Goal: Task Accomplishment & Management: Manage account settings

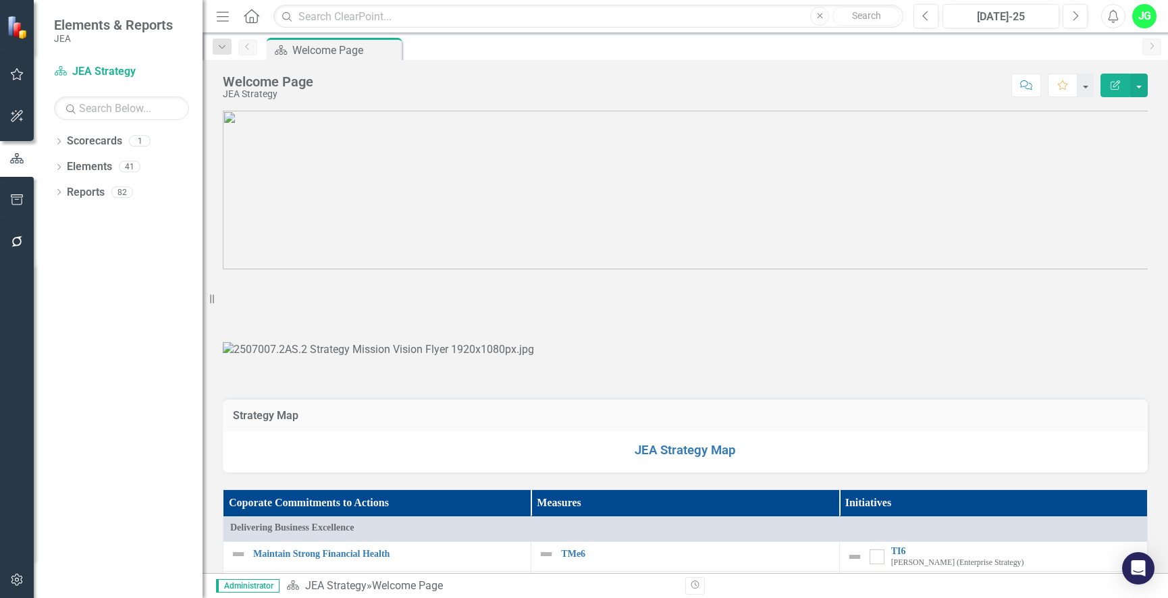
click at [223, 17] on icon "button" at bounding box center [223, 15] width 12 height 9
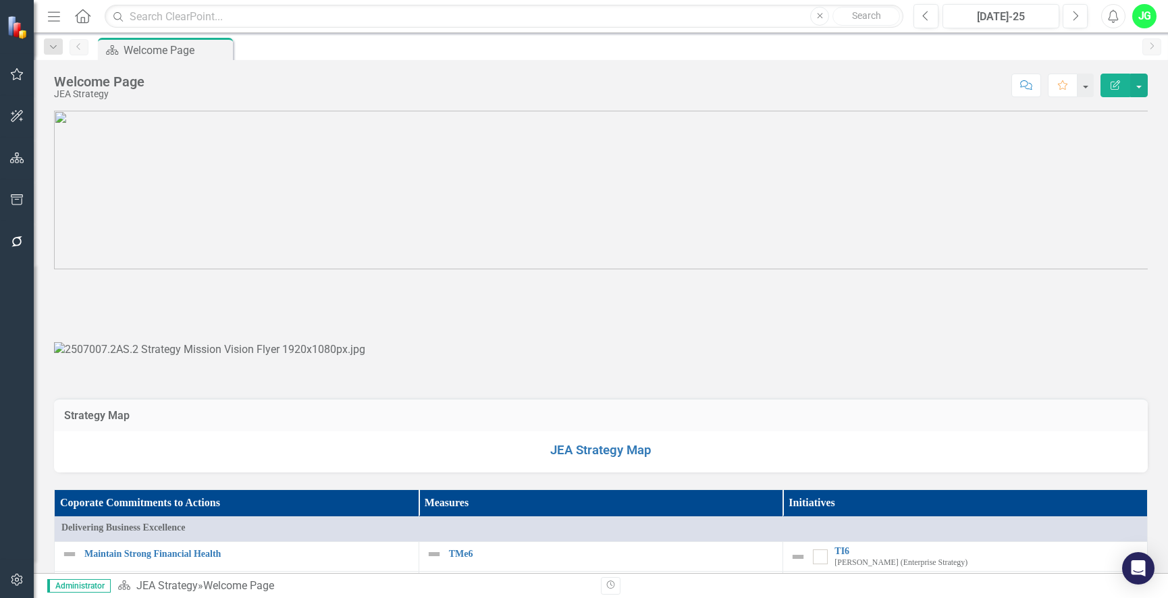
click at [57, 11] on icon "Menu" at bounding box center [54, 16] width 18 height 14
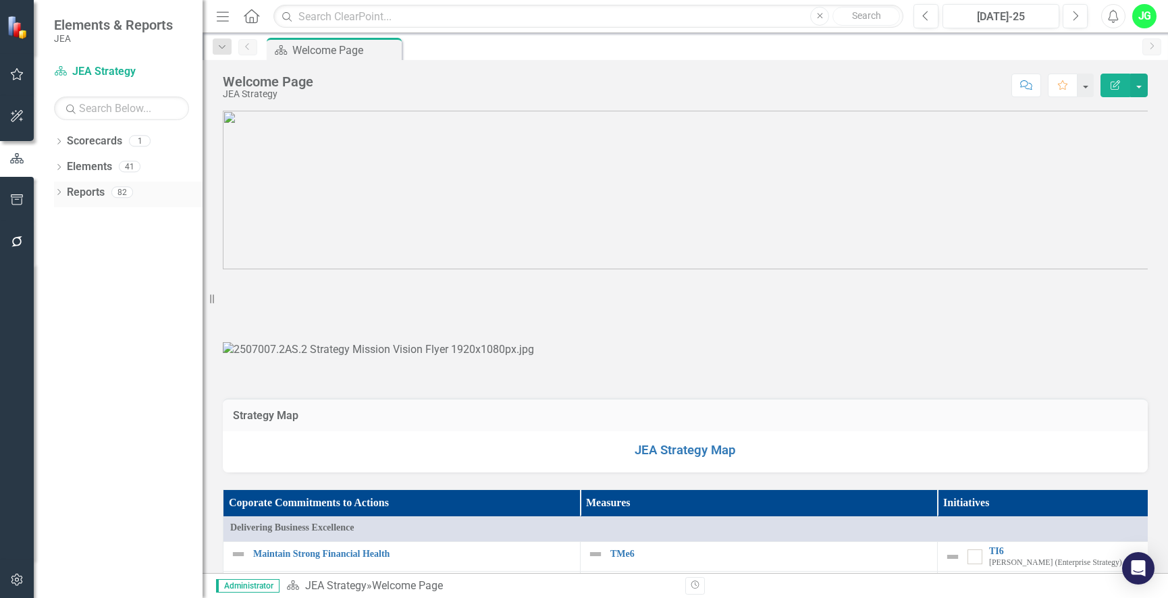
click at [57, 194] on icon "Dropdown" at bounding box center [58, 193] width 9 height 7
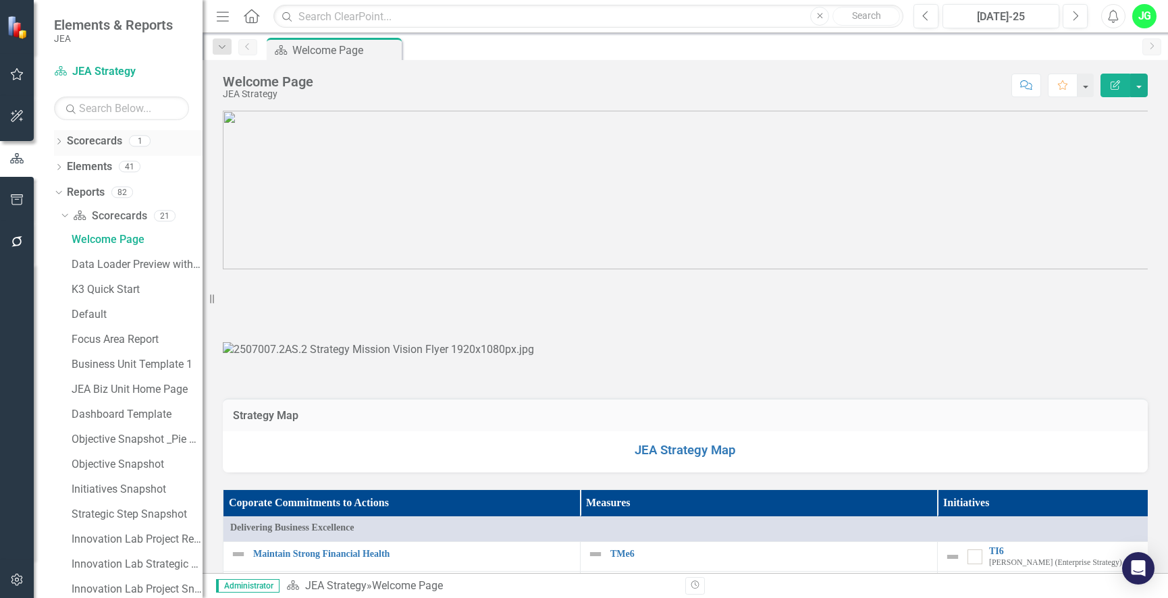
click at [61, 142] on icon "Dropdown" at bounding box center [58, 142] width 9 height 7
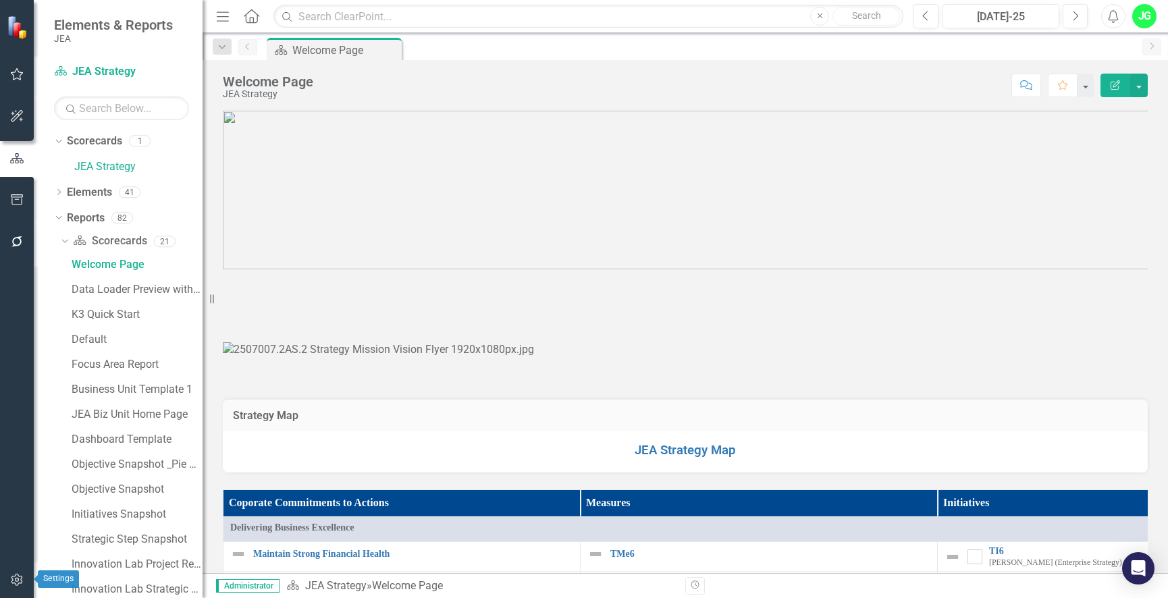
click at [5, 570] on button "button" at bounding box center [17, 580] width 30 height 28
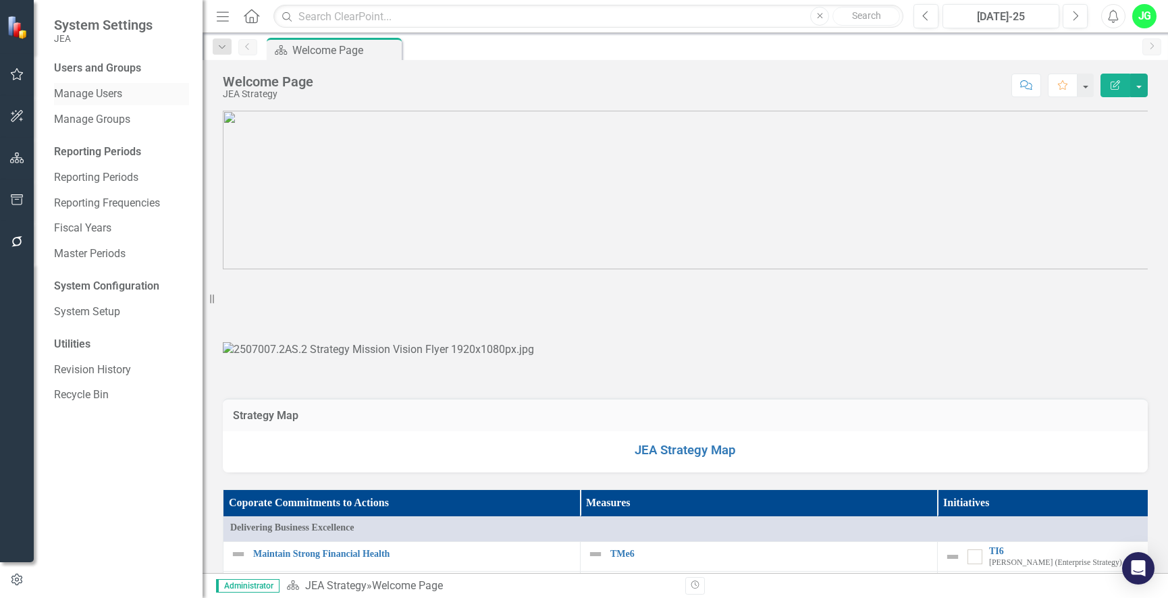
click at [79, 88] on link "Manage Users" at bounding box center [121, 94] width 135 height 16
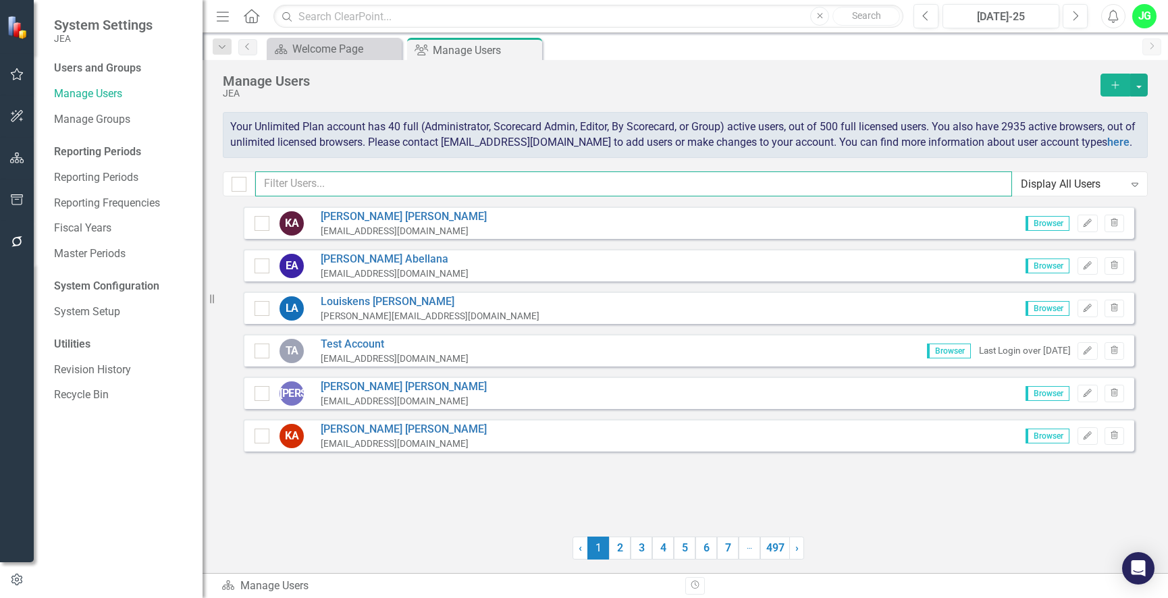
click at [314, 196] on input "text" at bounding box center [633, 183] width 757 height 25
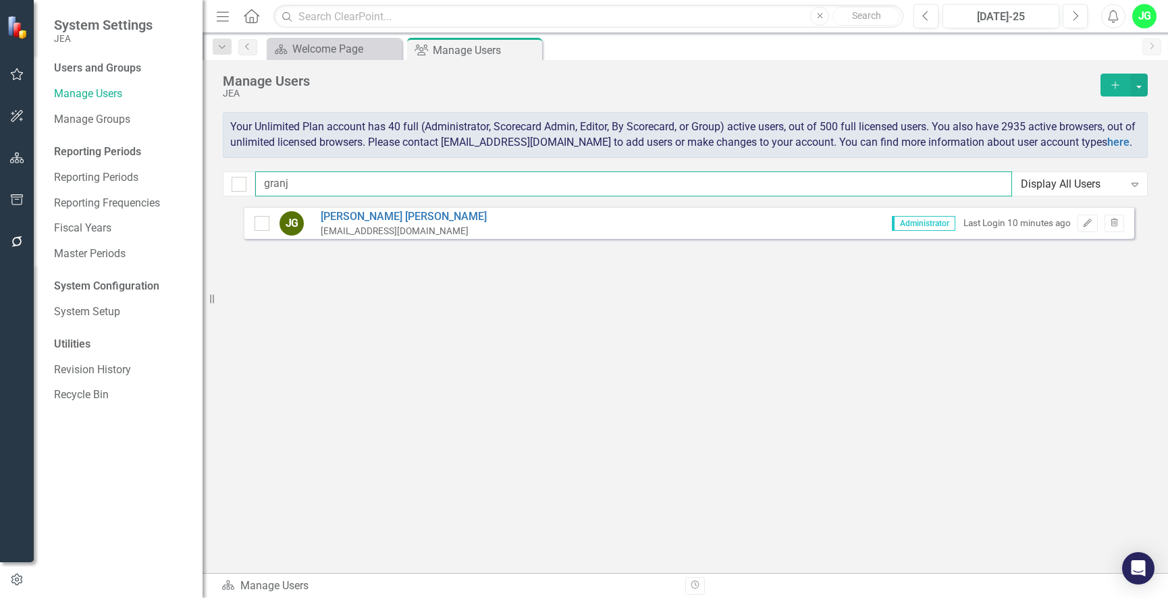
drag, startPoint x: 311, startPoint y: 198, endPoint x: 221, endPoint y: 192, distance: 90.0
click at [221, 192] on div "Manage Users JEA Add Your Unlimited Plan account has 40 full (Administrator, Sc…" at bounding box center [685, 133] width 965 height 146
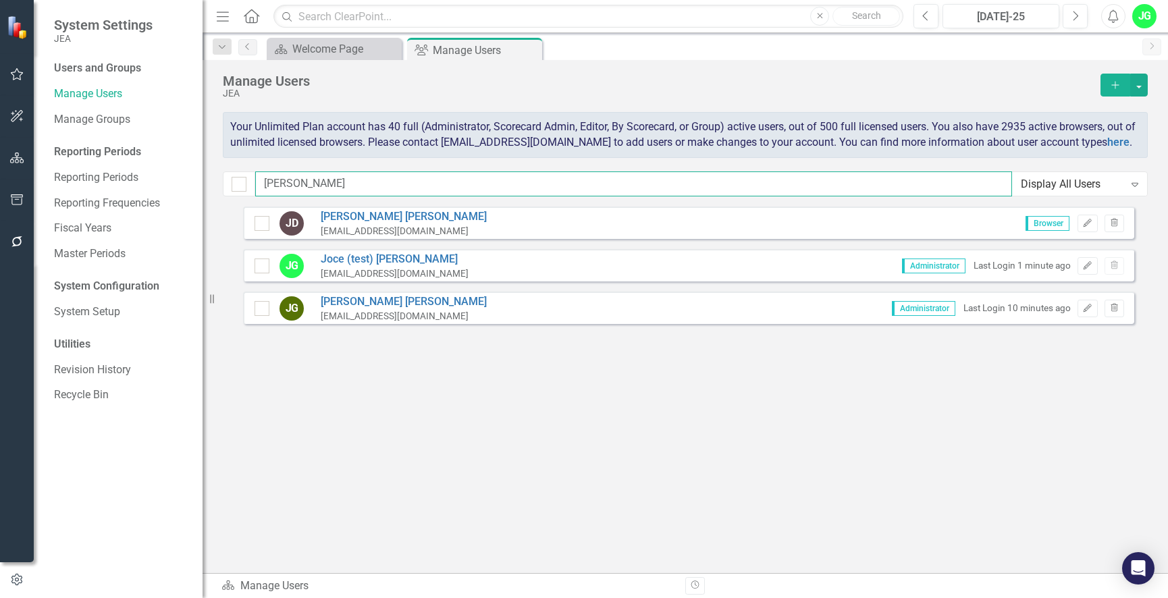
type input "[PERSON_NAME]"
drag, startPoint x: 464, startPoint y: 321, endPoint x: 439, endPoint y: 331, distance: 27.0
click at [439, 324] on div "[PERSON_NAME] [EMAIL_ADDRESS][DOMAIN_NAME] Administrator Last Login 10 minutes …" at bounding box center [688, 308] width 891 height 32
click at [271, 320] on div "JG" at bounding box center [286, 308] width 34 height 24
click at [261, 310] on input "checkbox" at bounding box center [259, 305] width 9 height 9
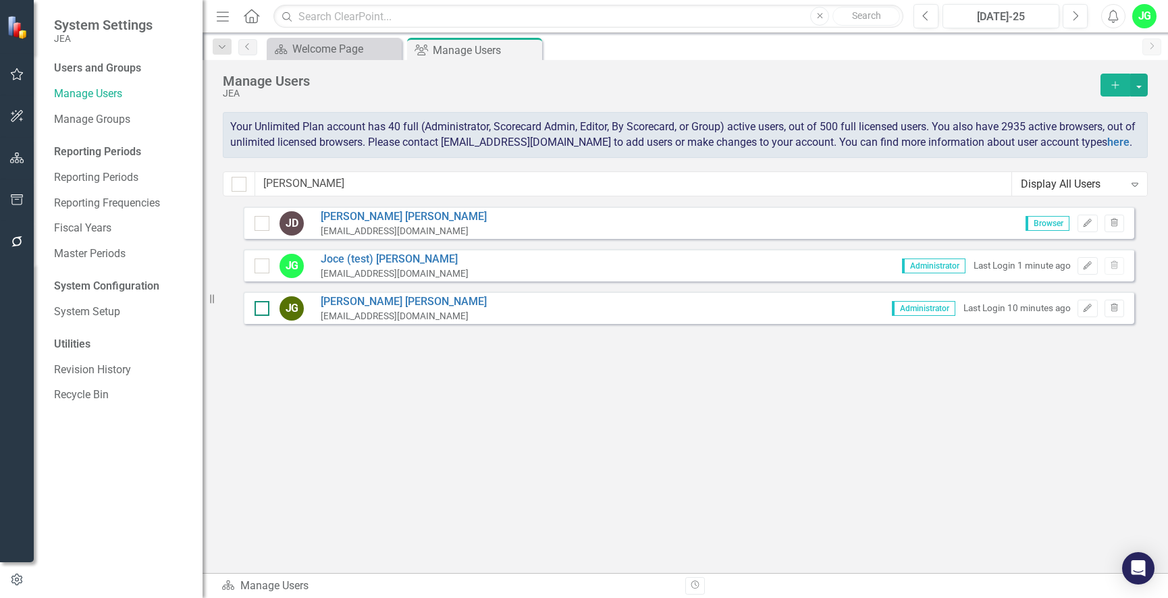
checkbox input "true"
drag, startPoint x: 1090, startPoint y: 325, endPoint x: 1061, endPoint y: 437, distance: 114.9
click at [1052, 437] on div "[PERSON_NAME] [EMAIL_ADDRESS][DOMAIN_NAME] Browser Edit Trash JG Joce (test) [P…" at bounding box center [688, 365] width 891 height 317
click at [17, 579] on icon "button" at bounding box center [16, 580] width 15 height 12
click at [890, 520] on div "[PERSON_NAME] [EMAIL_ADDRESS][DOMAIN_NAME] Browser Edit Trash JG Joce (test) [P…" at bounding box center [688, 365] width 891 height 317
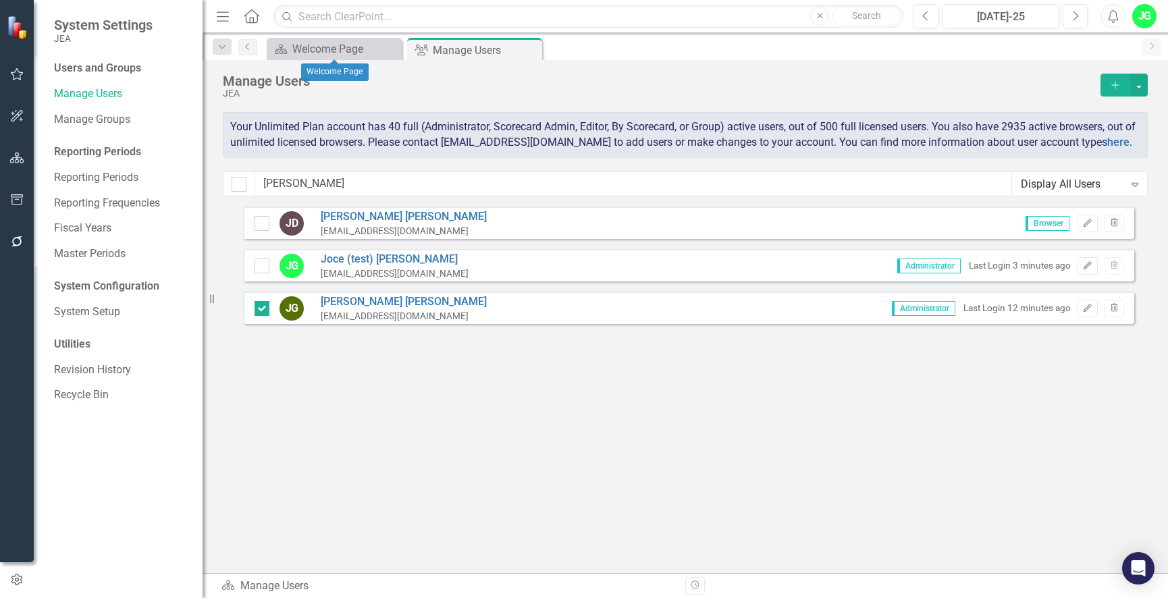
drag, startPoint x: 390, startPoint y: 50, endPoint x: 458, endPoint y: 380, distance: 337.0
click at [0, 0] on icon "Close" at bounding box center [0, 0] width 0 height 0
click at [542, 416] on div "[PERSON_NAME] [EMAIL_ADDRESS][DOMAIN_NAME] Browser Edit Trash JG Joce (test) [P…" at bounding box center [688, 365] width 891 height 317
